Goal: Transaction & Acquisition: Purchase product/service

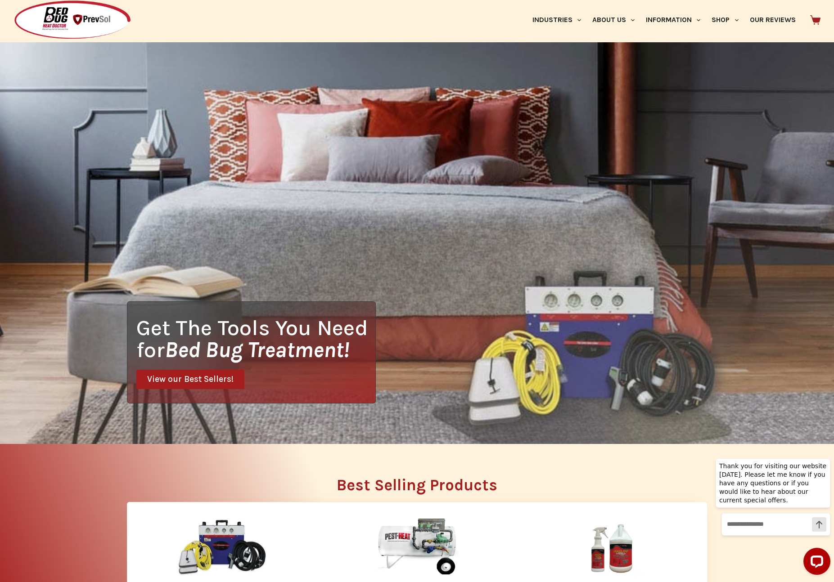
scroll to position [266, 0]
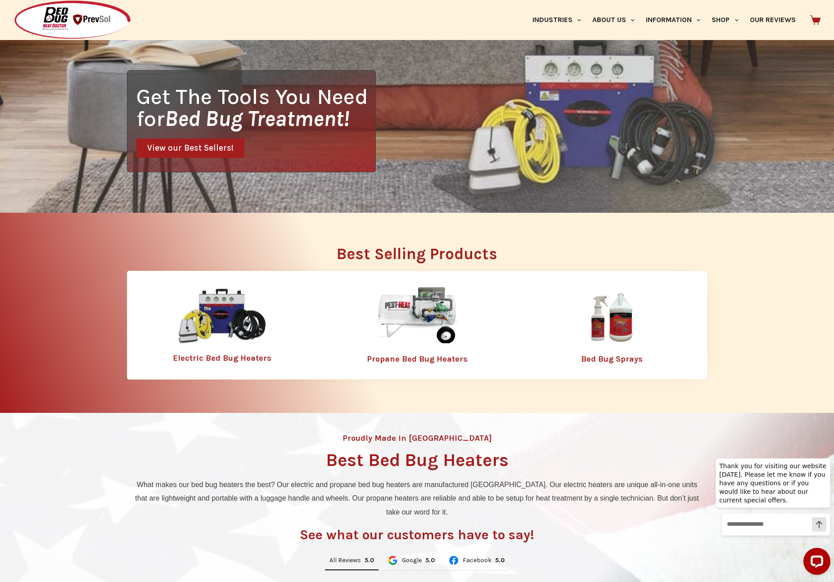
click at [224, 298] on img at bounding box center [222, 317] width 90 height 58
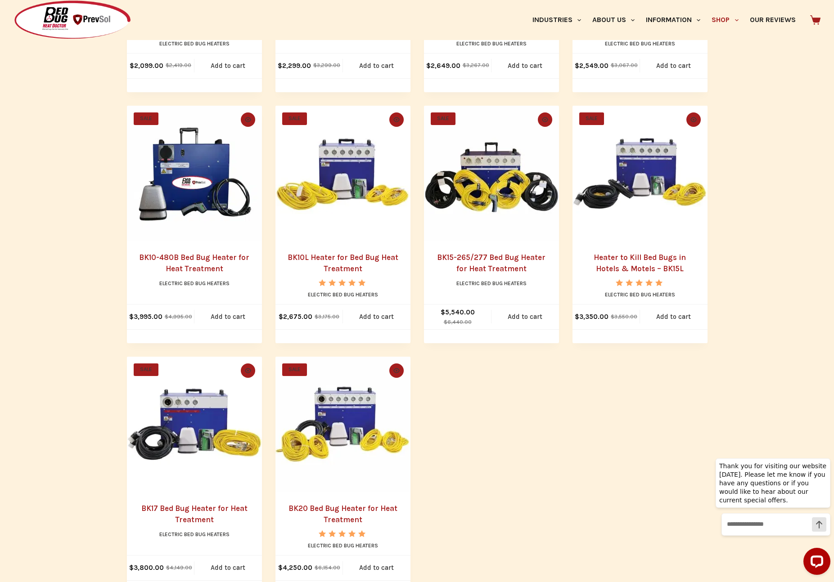
scroll to position [537, 0]
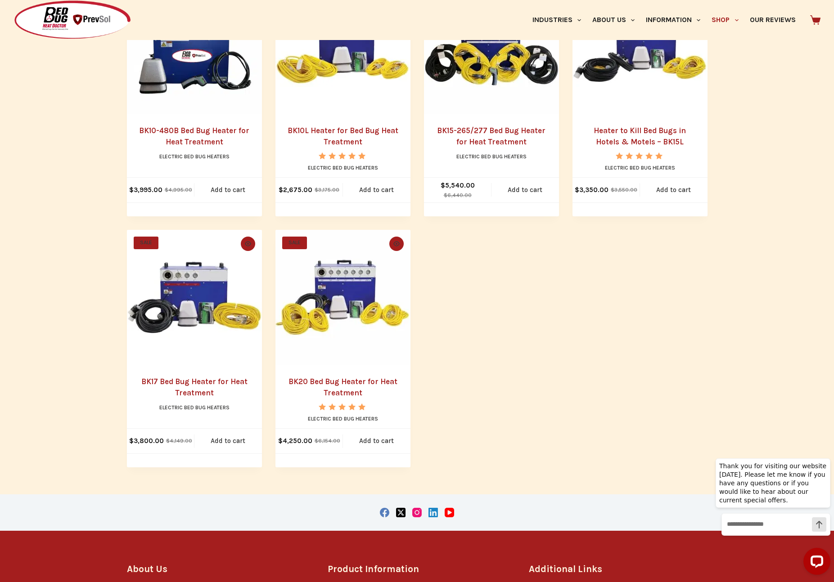
click at [351, 293] on img "BK20 Bed Bug Heater for Heat Treatment" at bounding box center [342, 297] width 135 height 135
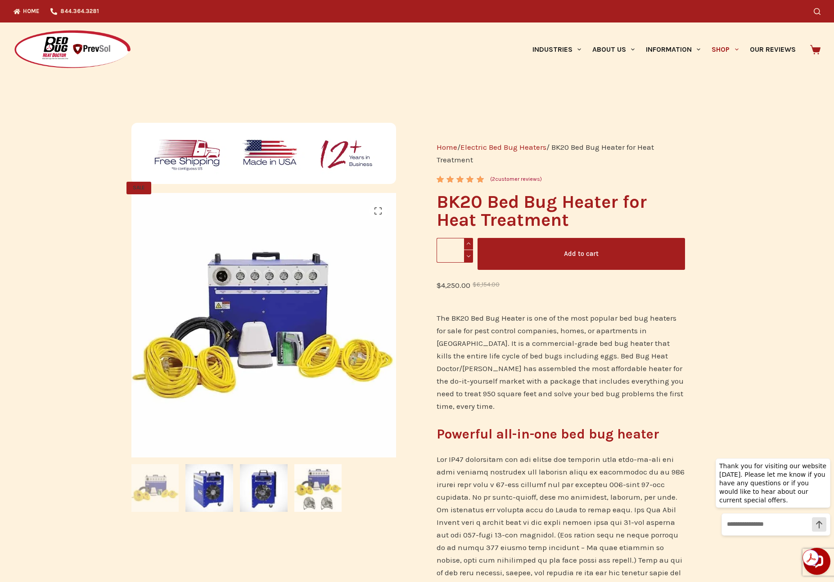
click at [323, 498] on img at bounding box center [318, 489] width 48 height 48
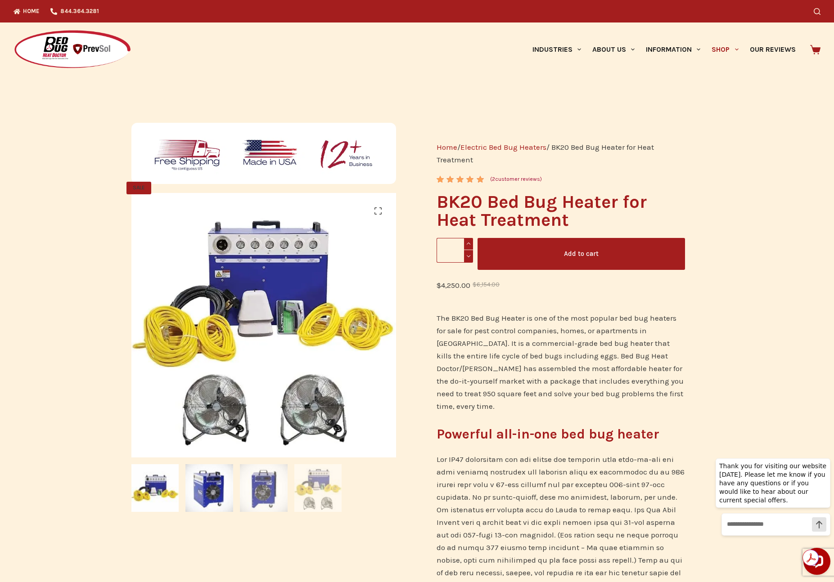
click at [276, 495] on img at bounding box center [264, 489] width 48 height 48
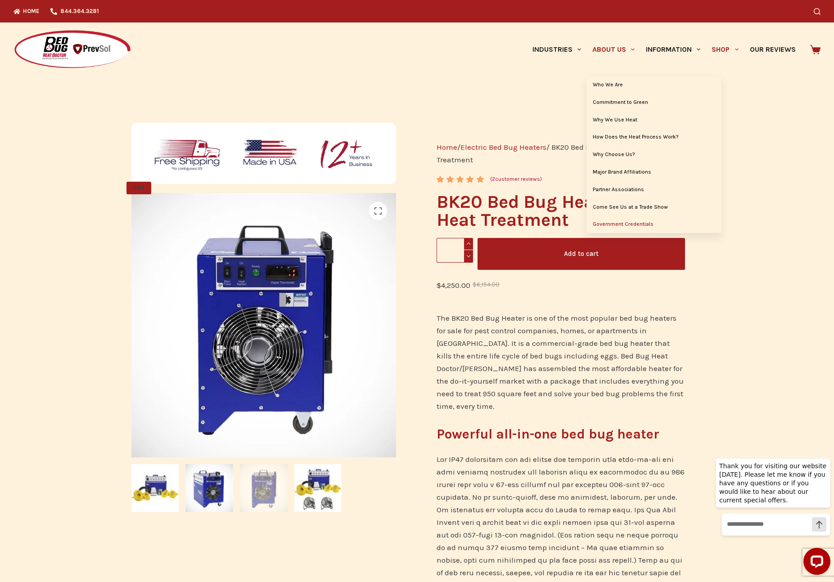
click at [616, 225] on link "Government Credentials" at bounding box center [654, 224] width 135 height 17
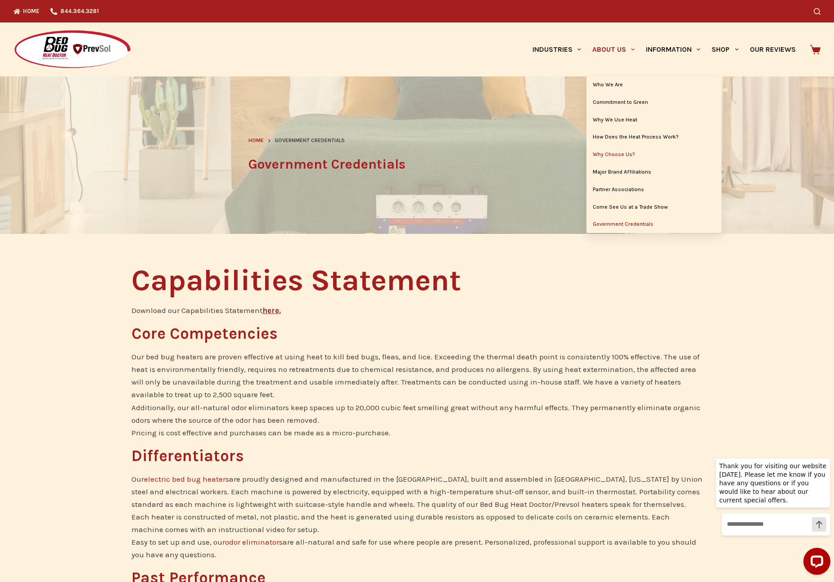
click at [619, 155] on link "Why Choose Us?" at bounding box center [654, 154] width 135 height 17
